Goal: Task Accomplishment & Management: Use online tool/utility

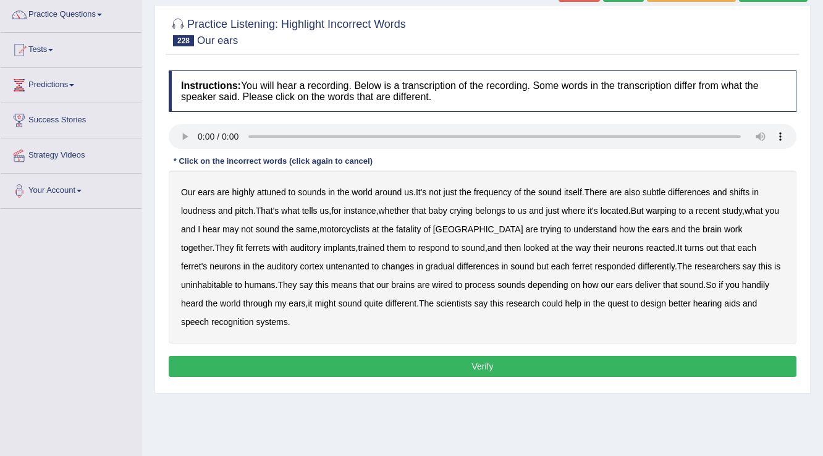
click at [578, 188] on b "itself" at bounding box center [573, 192] width 18 height 10
click at [361, 226] on b "motorcyclists" at bounding box center [345, 229] width 50 height 10
click at [370, 227] on b "motorcyclists" at bounding box center [345, 229] width 50 height 10
click at [421, 227] on b "fatality" at bounding box center [408, 229] width 25 height 10
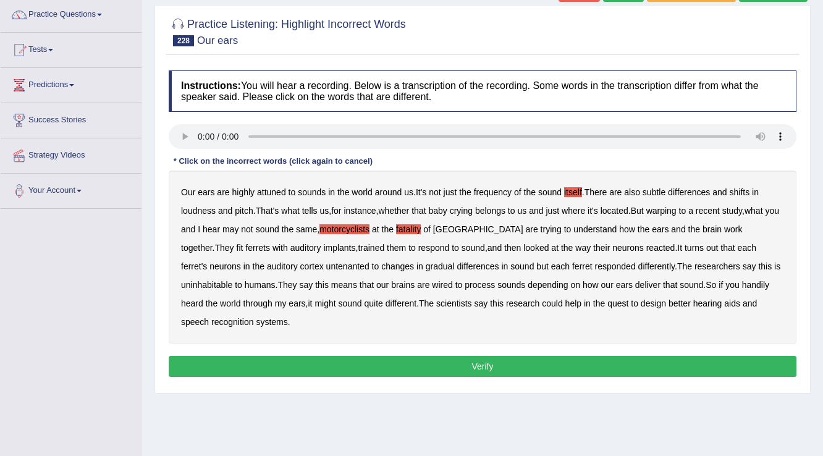
click at [381, 266] on b "changes" at bounding box center [397, 266] width 33 height 10
click at [381, 264] on b "changes" at bounding box center [397, 266] width 33 height 10
click at [742, 282] on b "handily" at bounding box center [755, 285] width 27 height 10
click at [265, 363] on button "Verify" at bounding box center [483, 366] width 628 height 21
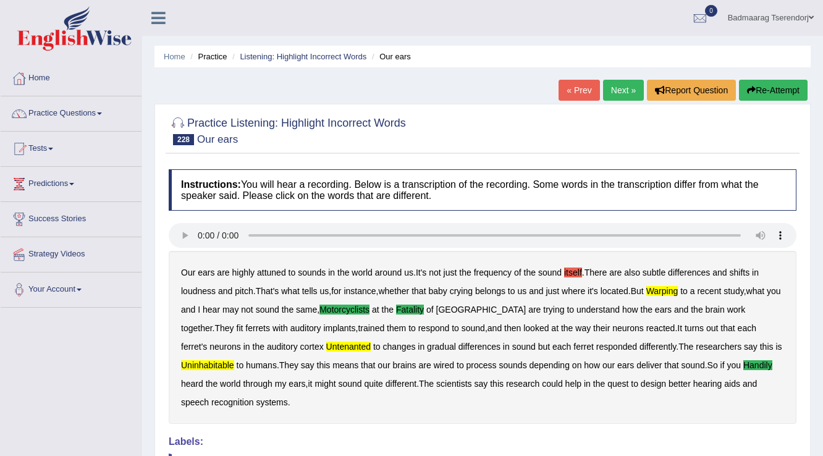
click at [626, 90] on link "Next »" at bounding box center [623, 90] width 41 height 21
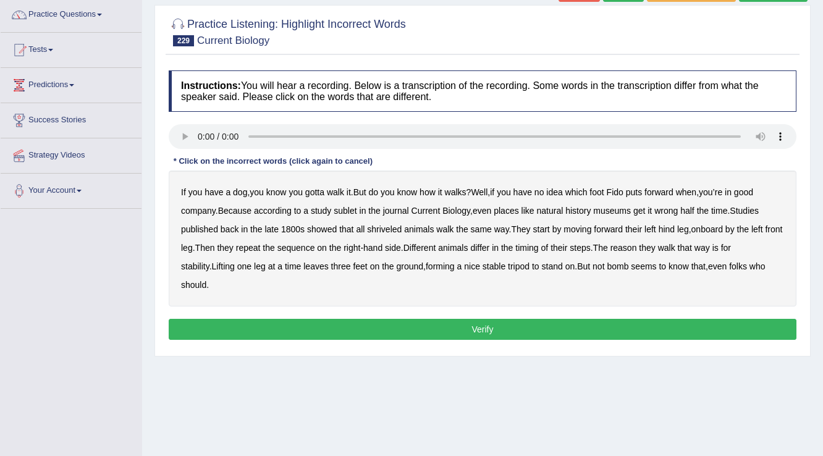
click at [345, 211] on b "sublet" at bounding box center [345, 211] width 23 height 10
click at [390, 228] on b "shriveled" at bounding box center [384, 229] width 35 height 10
click at [326, 265] on b "leaves" at bounding box center [315, 266] width 25 height 10
click at [624, 263] on b "bomb" at bounding box center [618, 266] width 22 height 10
click at [593, 331] on button "Verify" at bounding box center [483, 329] width 628 height 21
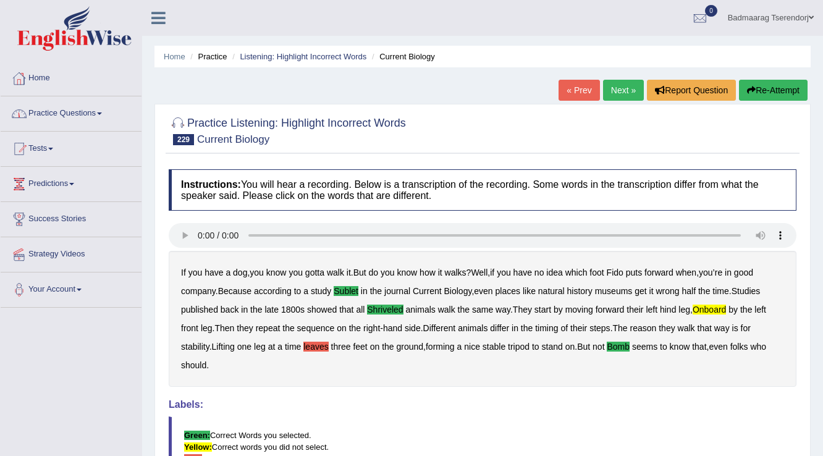
click at [37, 74] on link "Home" at bounding box center [71, 76] width 141 height 31
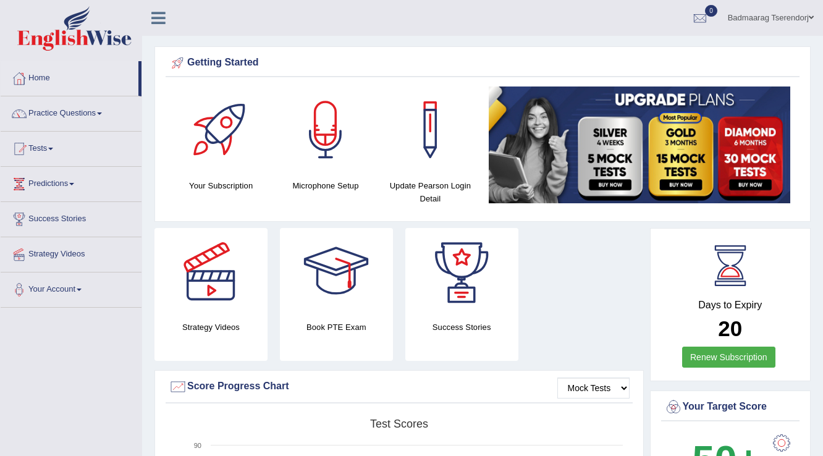
click at [813, 14] on span at bounding box center [811, 18] width 5 height 8
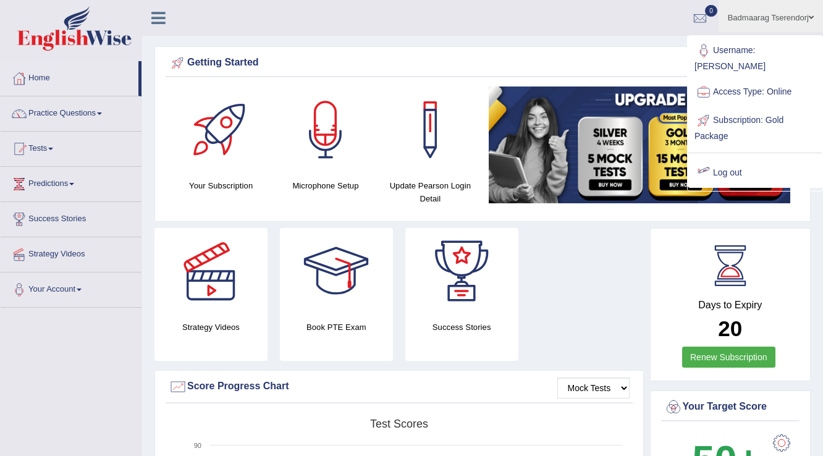
click at [739, 159] on link "Log out" at bounding box center [754, 173] width 133 height 28
